Goal: Check status: Check status

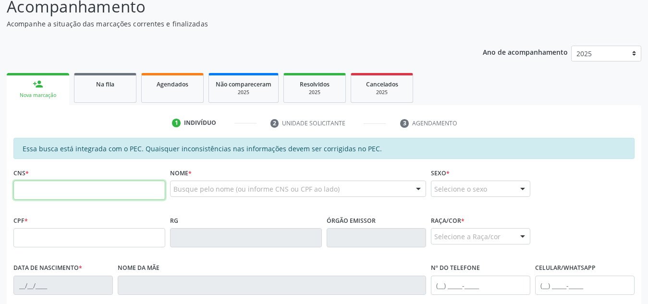
scroll to position [85, 0]
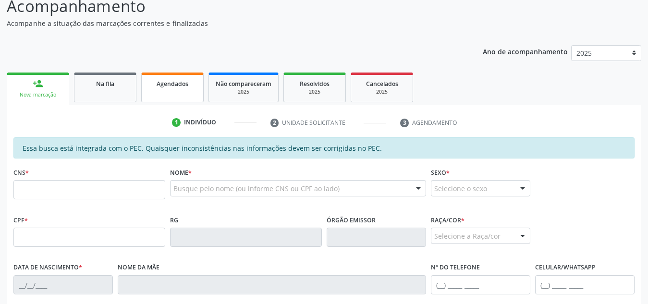
click at [175, 91] on link "Agendados" at bounding box center [172, 88] width 62 height 30
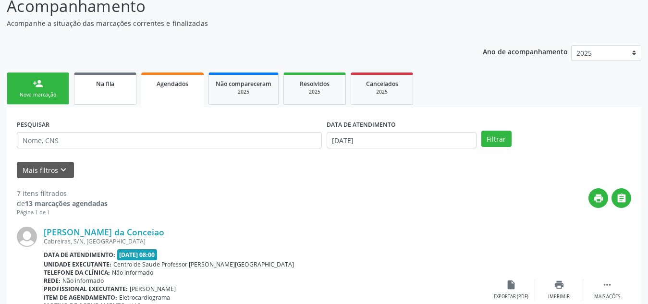
click at [109, 81] on span "Na fila" at bounding box center [105, 84] width 18 height 8
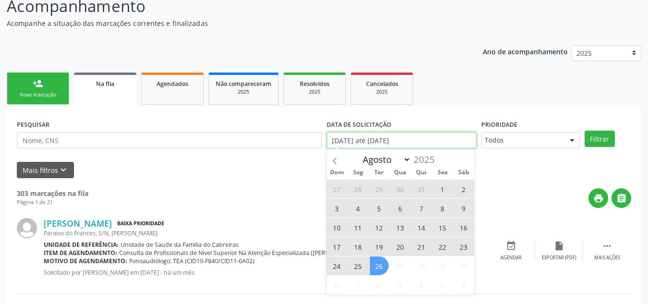
click at [429, 141] on input "[DATE] até [DATE]" at bounding box center [402, 140] width 150 height 16
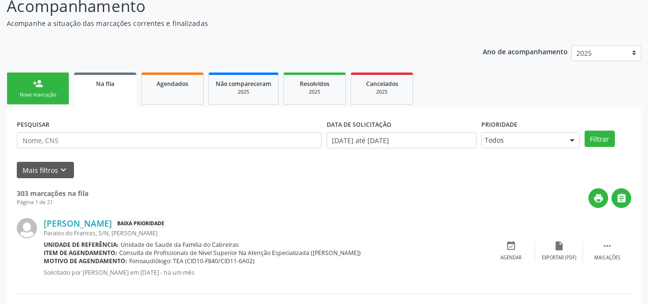
click at [278, 166] on div "Mais filtros keyboard_arrow_down" at bounding box center [323, 170] width 619 height 17
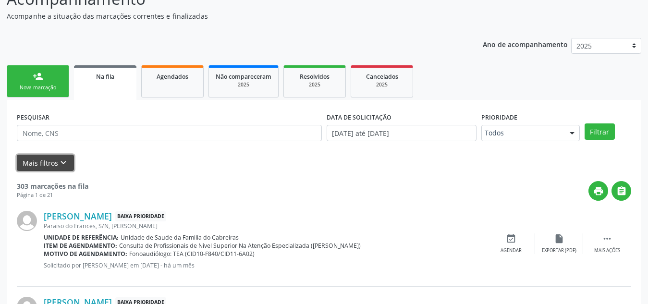
click at [28, 165] on button "Mais filtros keyboard_arrow_down" at bounding box center [45, 163] width 57 height 17
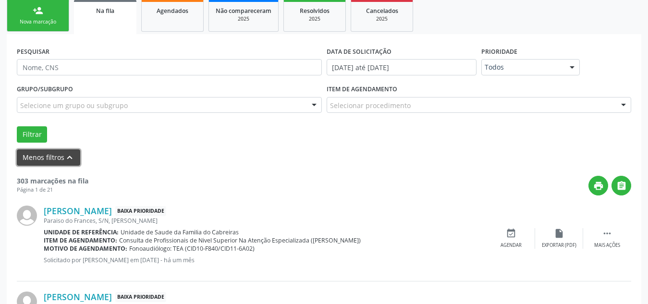
scroll to position [158, 0]
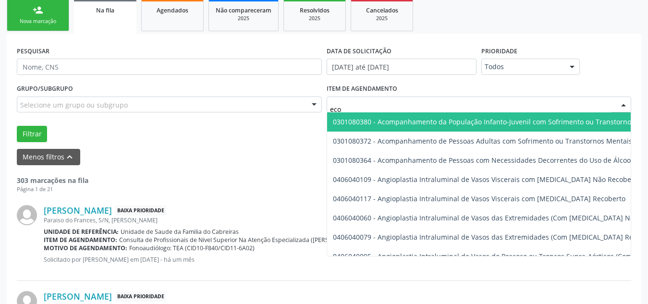
type input "ecoc"
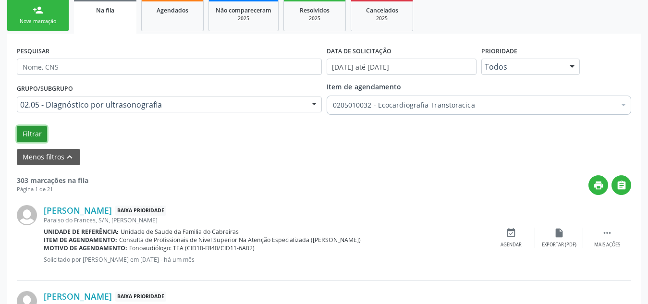
click at [42, 133] on button "Filtrar" at bounding box center [32, 134] width 30 height 16
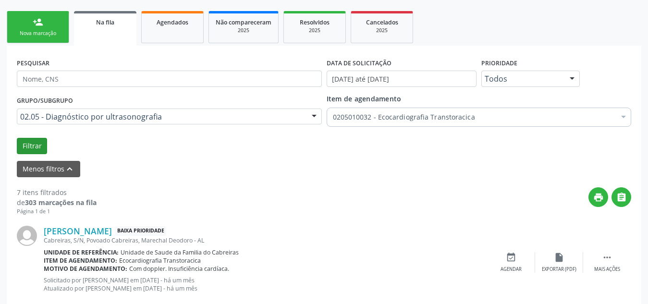
scroll to position [0, 0]
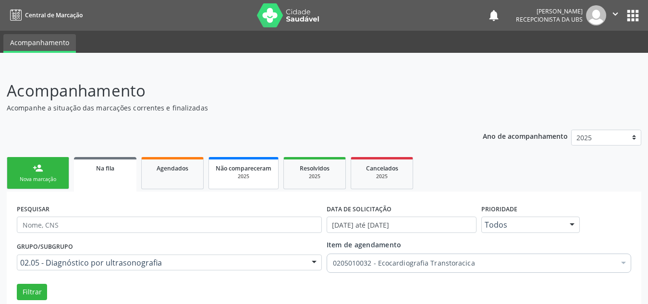
click at [250, 182] on link "Não compareceram 2025" at bounding box center [243, 173] width 70 height 32
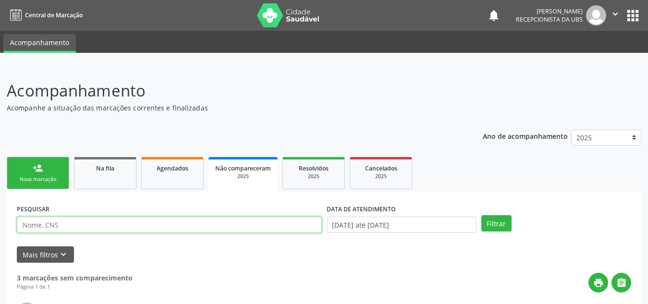
click at [73, 227] on input "text" at bounding box center [169, 225] width 305 height 16
type input "[PERSON_NAME]"
click at [481, 215] on button "Filtrar" at bounding box center [496, 223] width 30 height 16
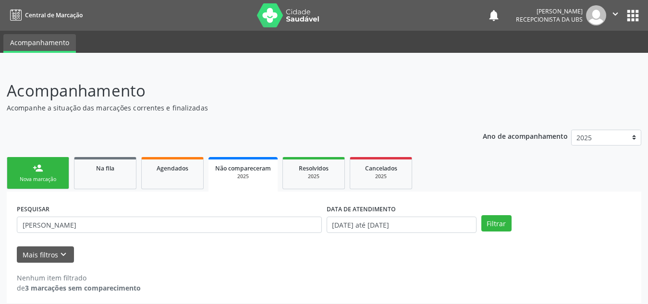
scroll to position [6, 0]
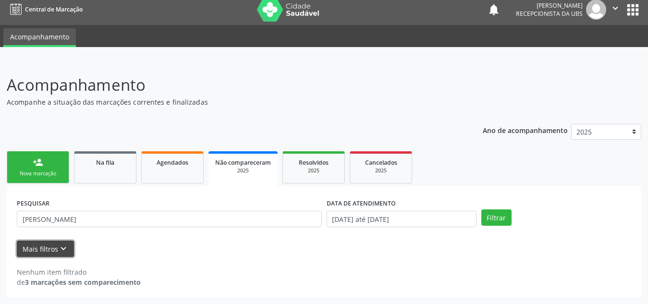
click at [50, 245] on button "Mais filtros keyboard_arrow_down" at bounding box center [45, 249] width 57 height 17
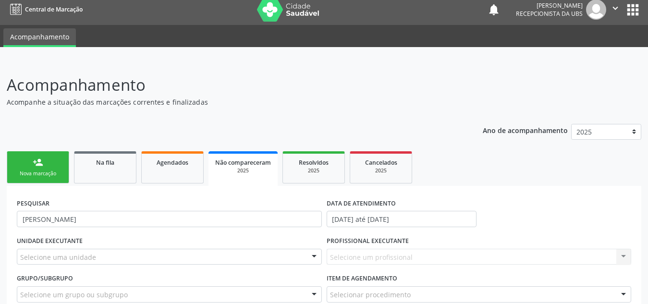
scroll to position [104, 0]
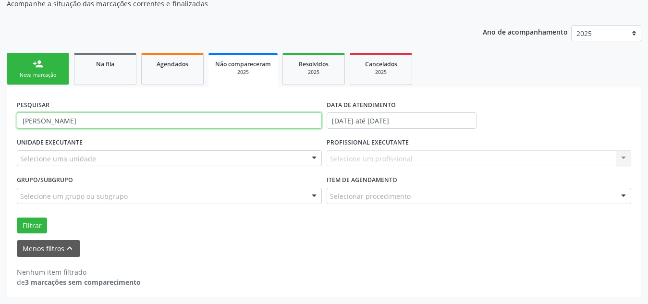
click at [73, 120] on input "[PERSON_NAME]" at bounding box center [169, 120] width 305 height 16
